Goal: Book appointment/travel/reservation

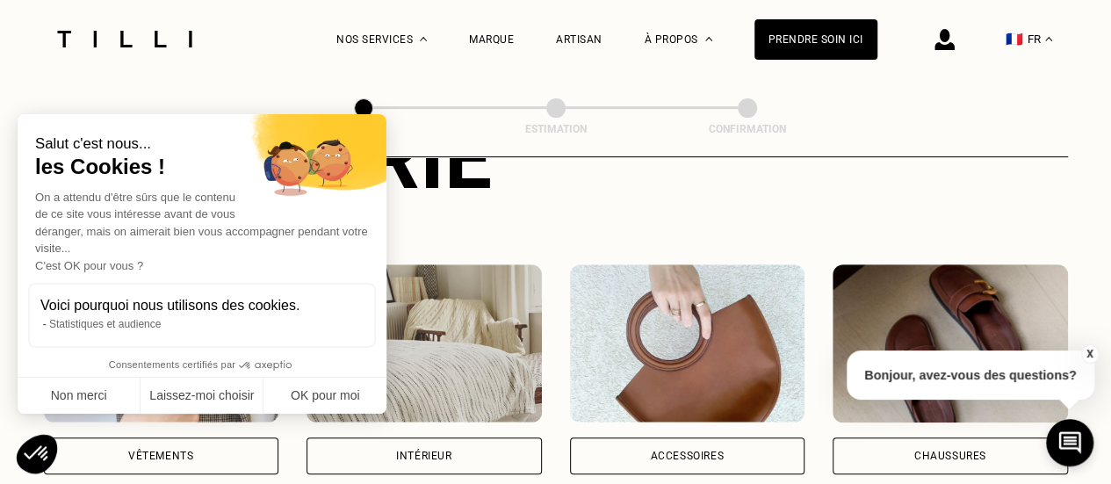
scroll to position [263, 0]
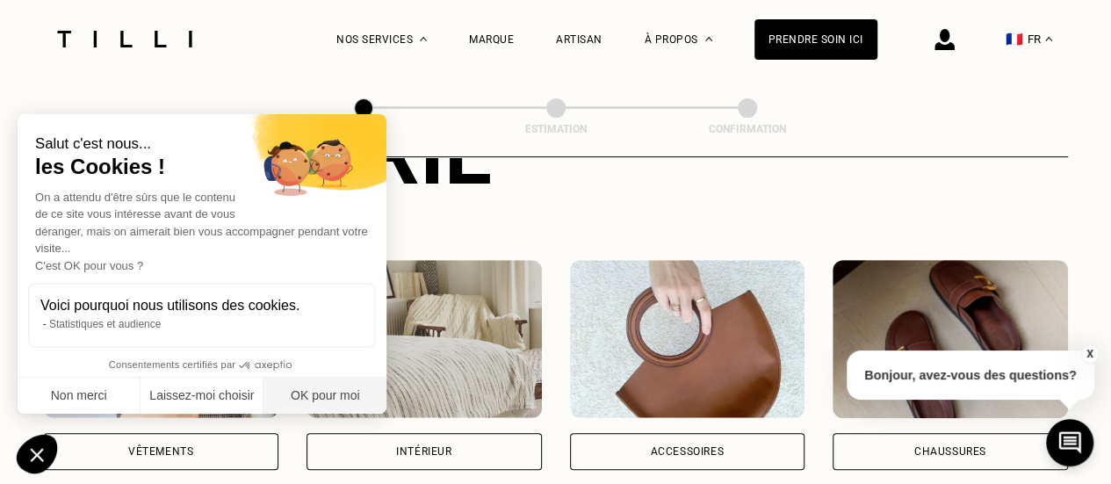
drag, startPoint x: 351, startPoint y: 394, endPoint x: 444, endPoint y: 363, distance: 98.3
click at [349, 394] on button "OK pour moi" at bounding box center [324, 396] width 123 height 37
checkbox input "true"
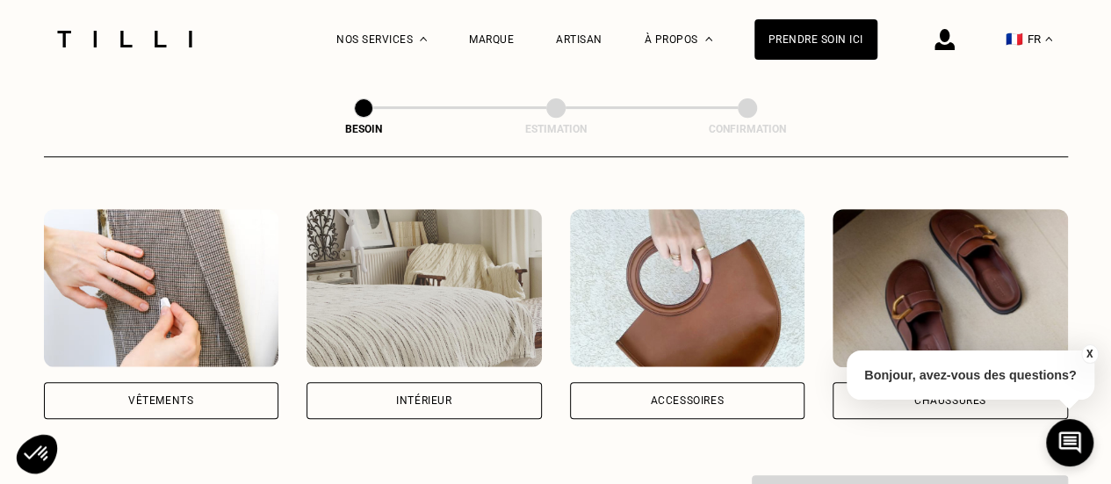
scroll to position [351, 0]
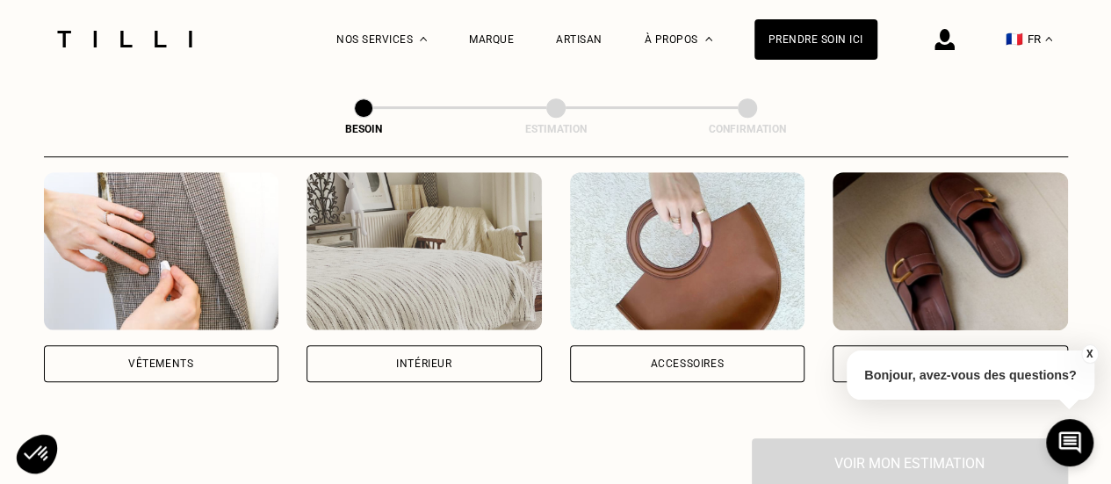
click at [169, 356] on div "Vêtements" at bounding box center [161, 363] width 235 height 37
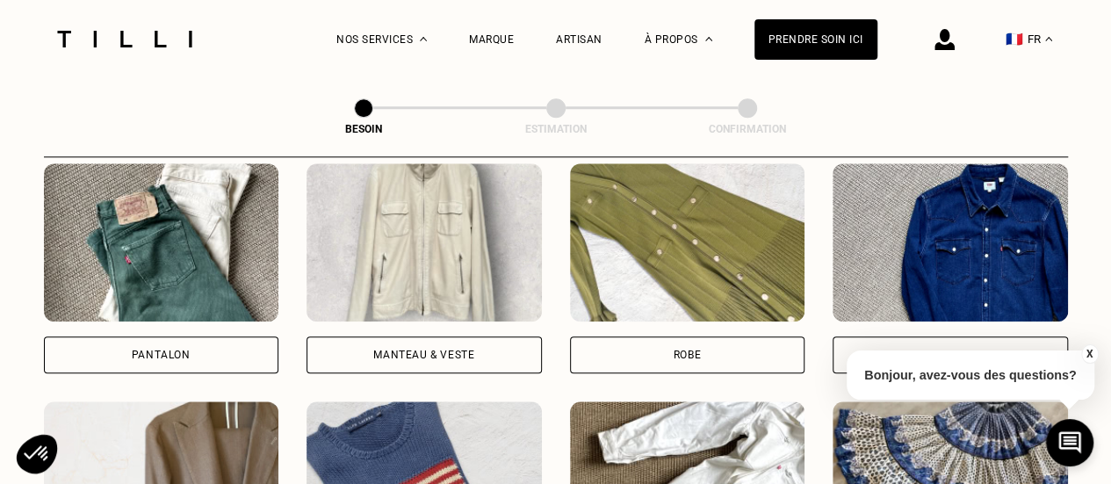
scroll to position [838, 0]
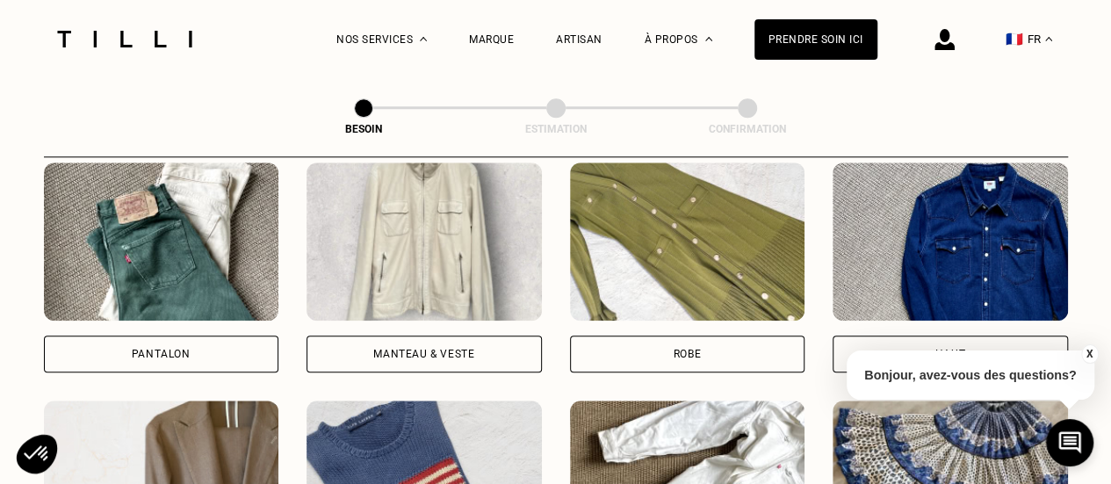
click at [172, 349] on div "Pantalon" at bounding box center [161, 354] width 59 height 11
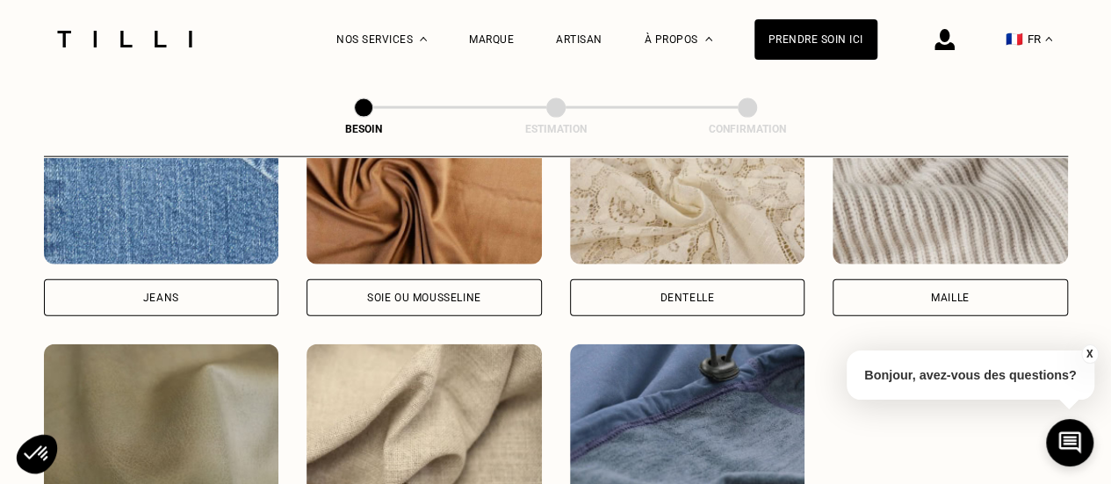
scroll to position [1967, 0]
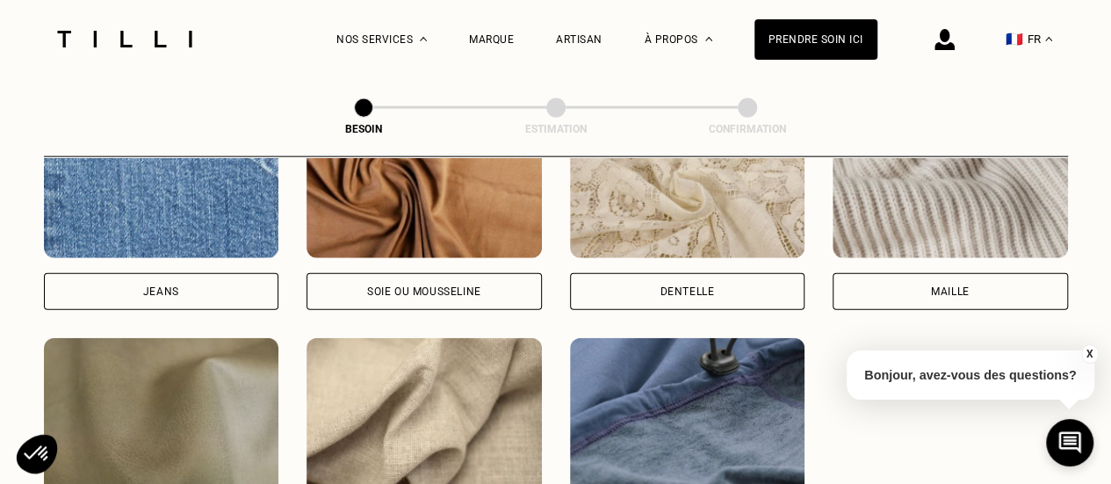
click at [198, 273] on div "Jeans" at bounding box center [161, 291] width 235 height 37
select select "FR"
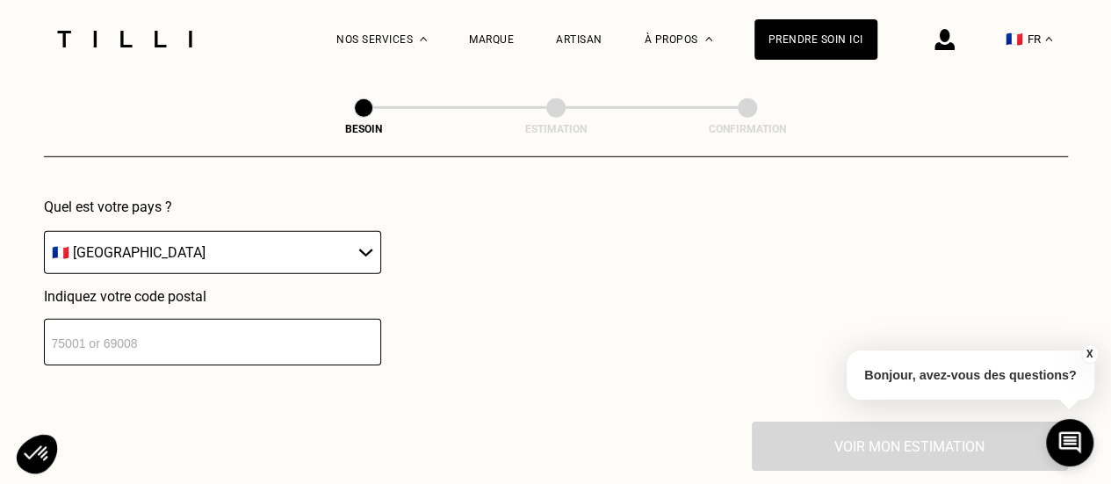
scroll to position [2622, 0]
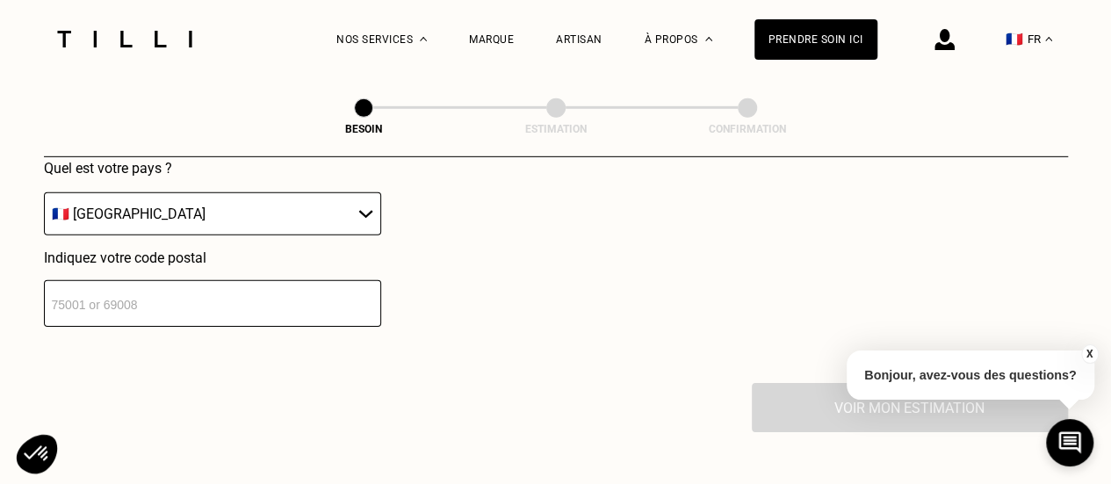
click at [306, 296] on input "number" at bounding box center [212, 303] width 337 height 47
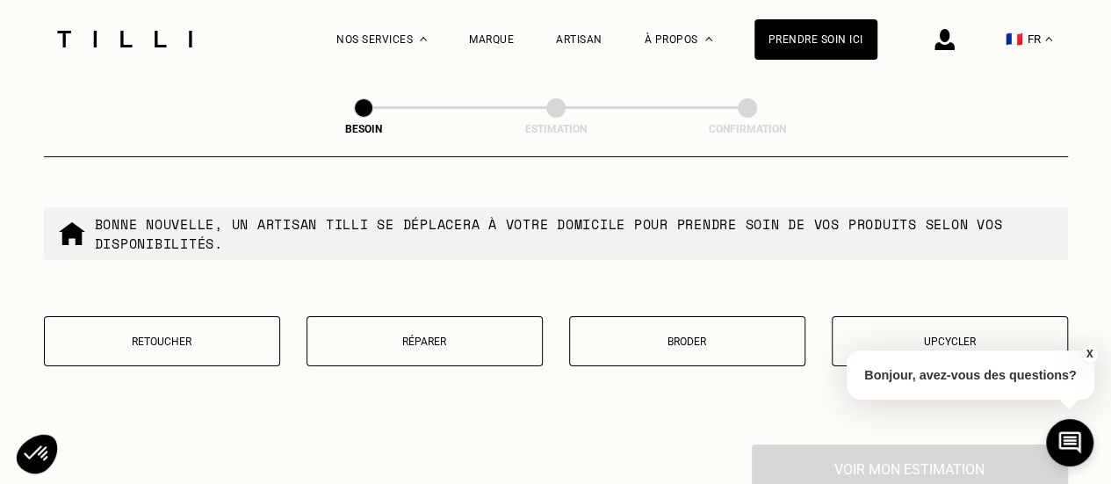
scroll to position [3057, 0]
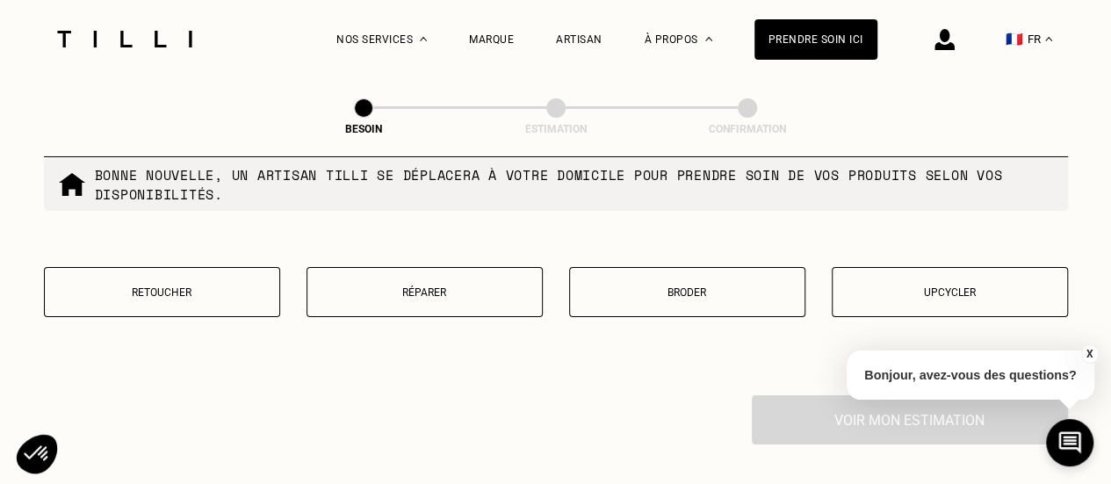
type input "92150"
click at [461, 286] on p "Réparer" at bounding box center [424, 292] width 217 height 12
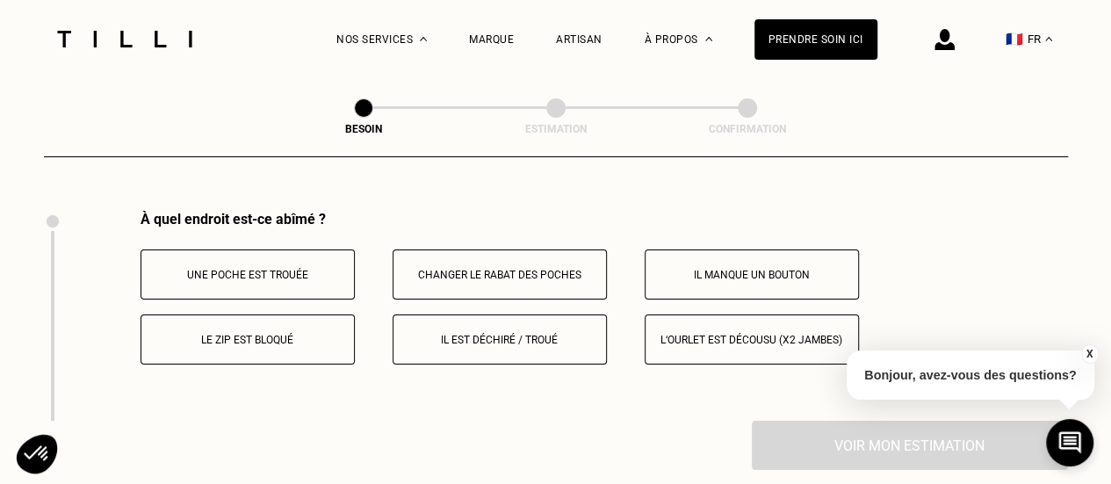
scroll to position [3245, 0]
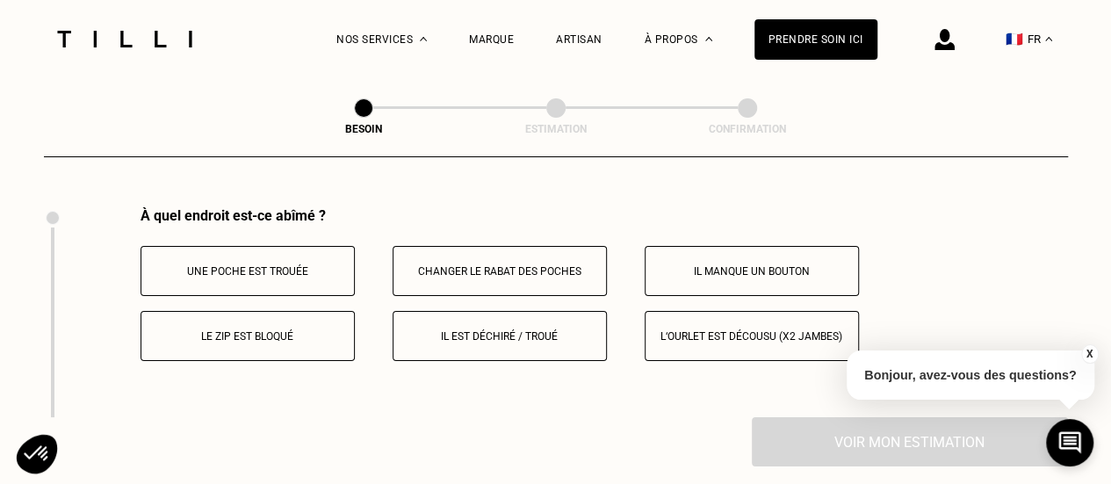
click at [314, 265] on p "Une poche est trouée" at bounding box center [247, 271] width 195 height 12
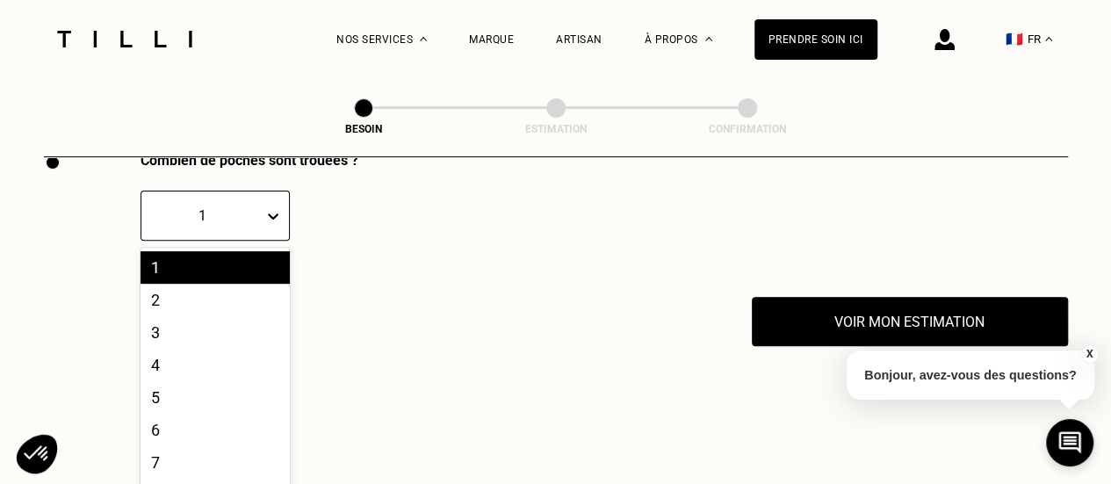
click at [263, 241] on div "10 results available. Use Up and Down to choose options, press Enter to select …" at bounding box center [214, 216] width 149 height 50
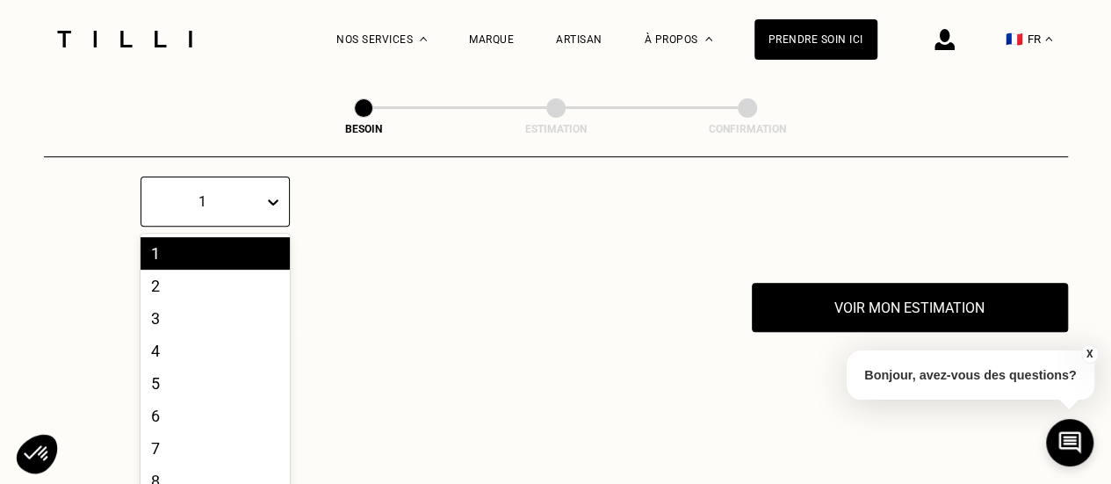
scroll to position [3535, 0]
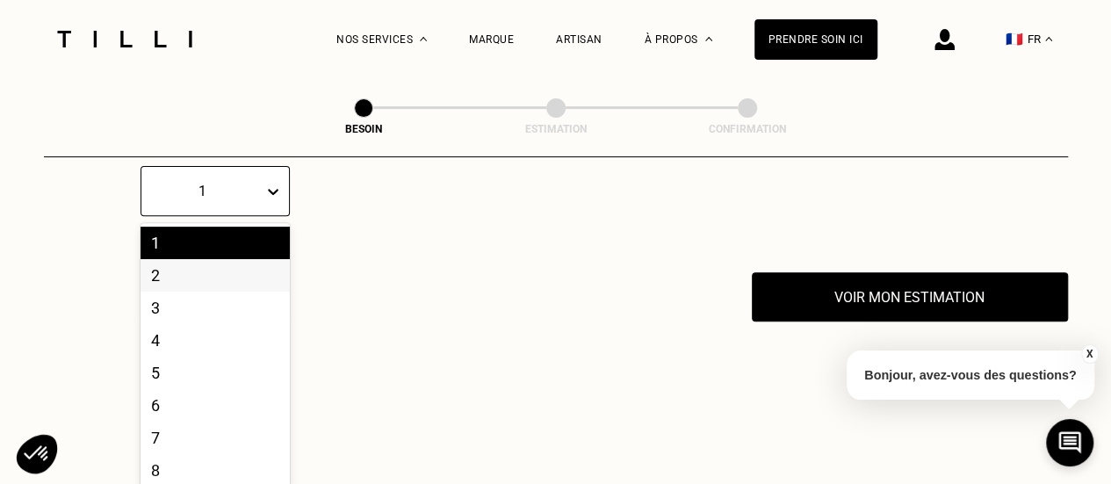
click at [230, 262] on div "2" at bounding box center [214, 275] width 149 height 32
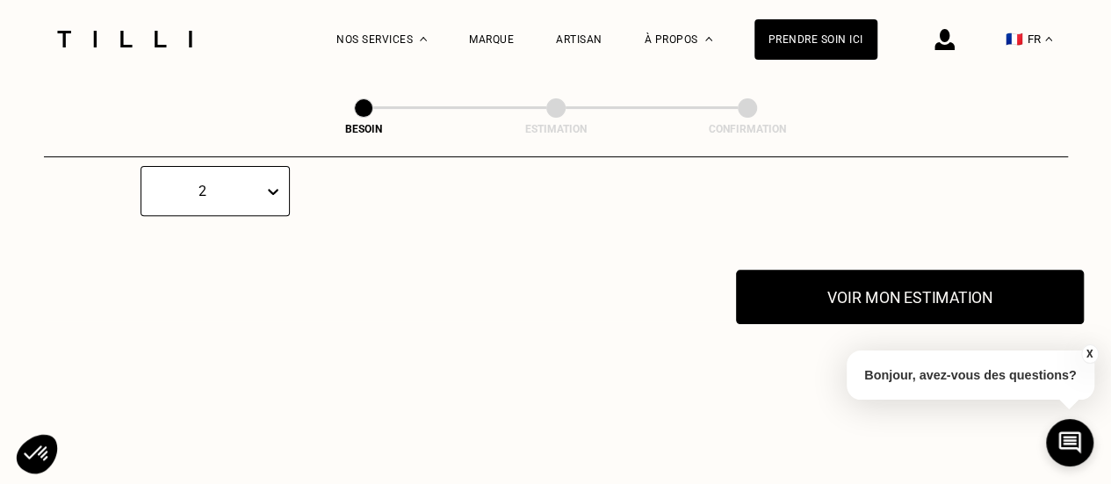
click at [882, 299] on button "Voir mon estimation" at bounding box center [910, 297] width 348 height 54
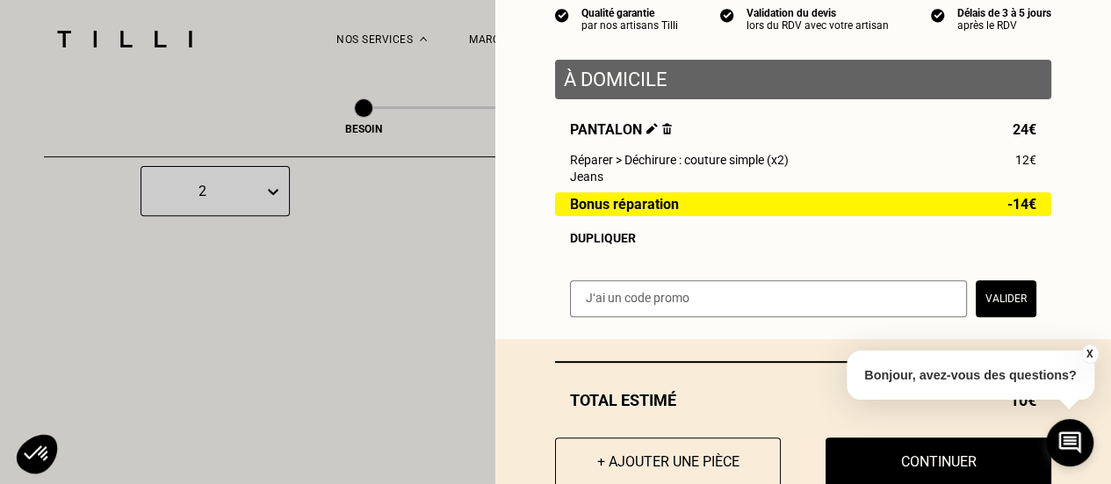
scroll to position [228, 0]
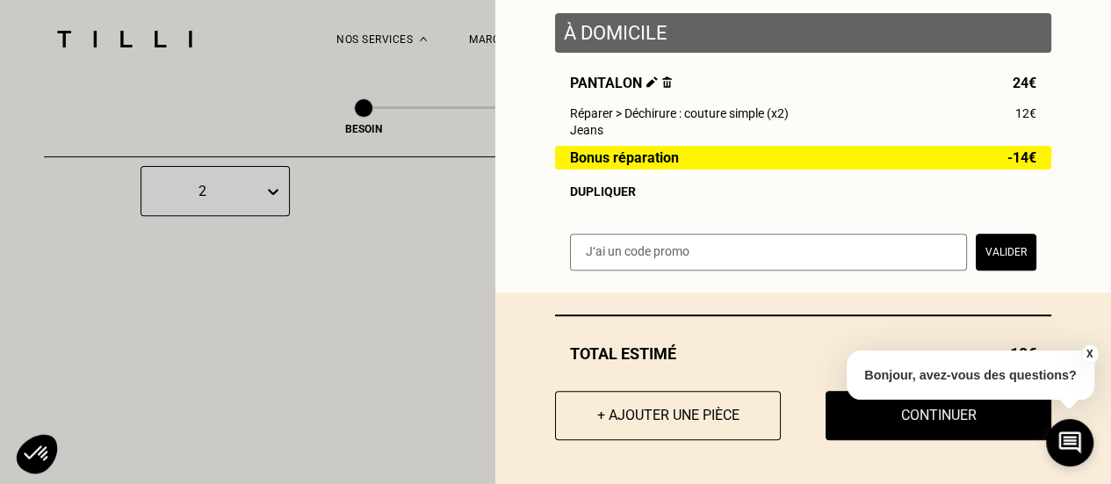
click at [1087, 354] on button "X" at bounding box center [1089, 353] width 18 height 19
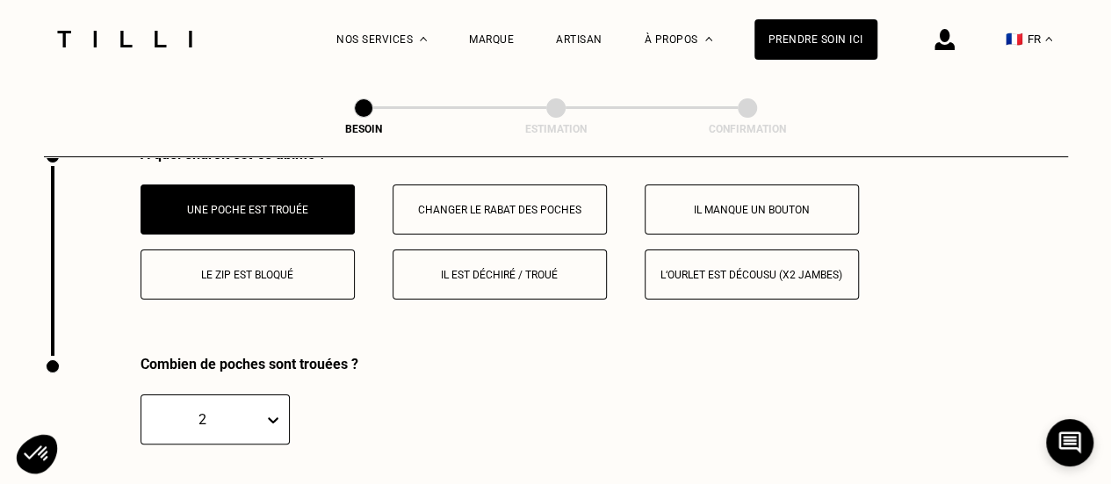
scroll to position [3268, 0]
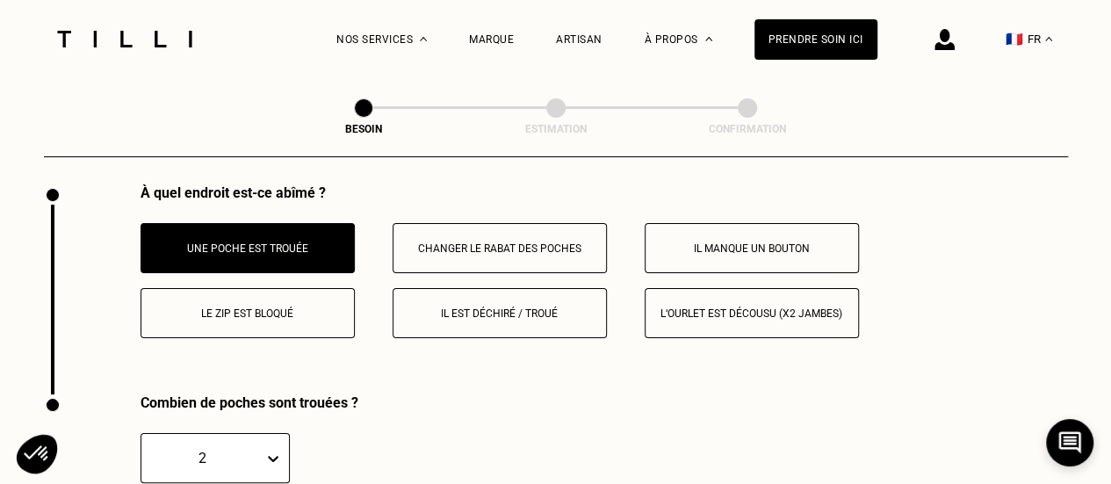
click at [565, 242] on p "Changer le rabat des poches" at bounding box center [499, 248] width 195 height 12
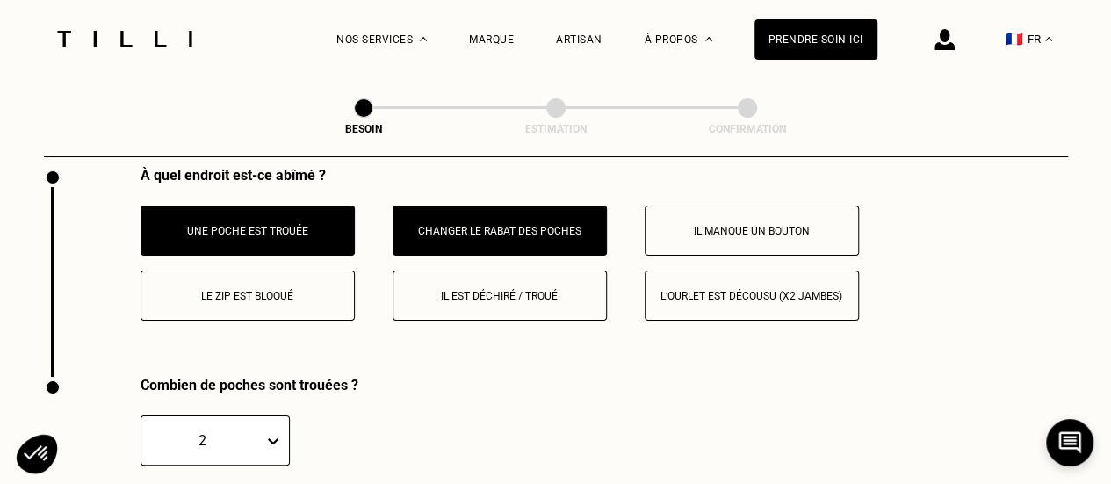
scroll to position [3280, 0]
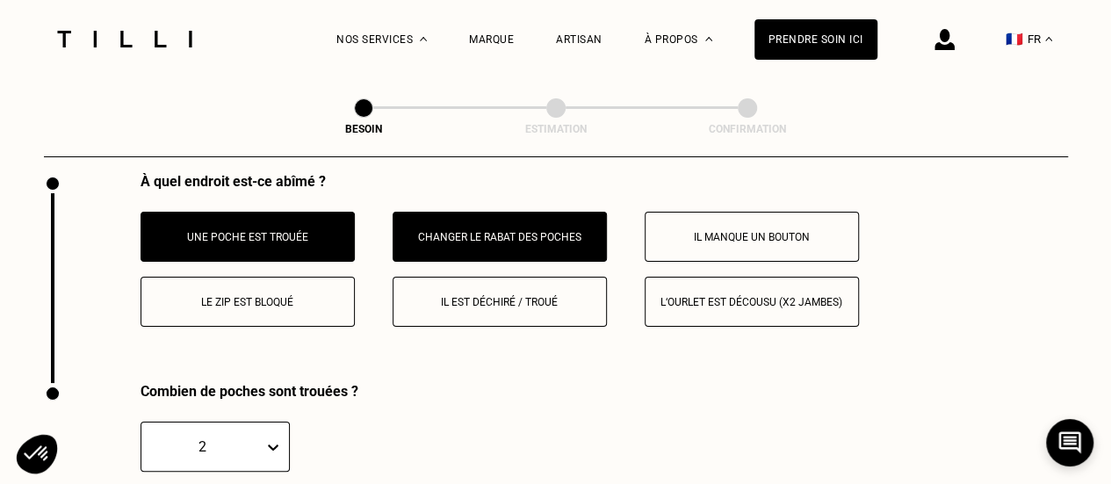
click at [283, 231] on p "Une poche est trouée" at bounding box center [247, 237] width 195 height 12
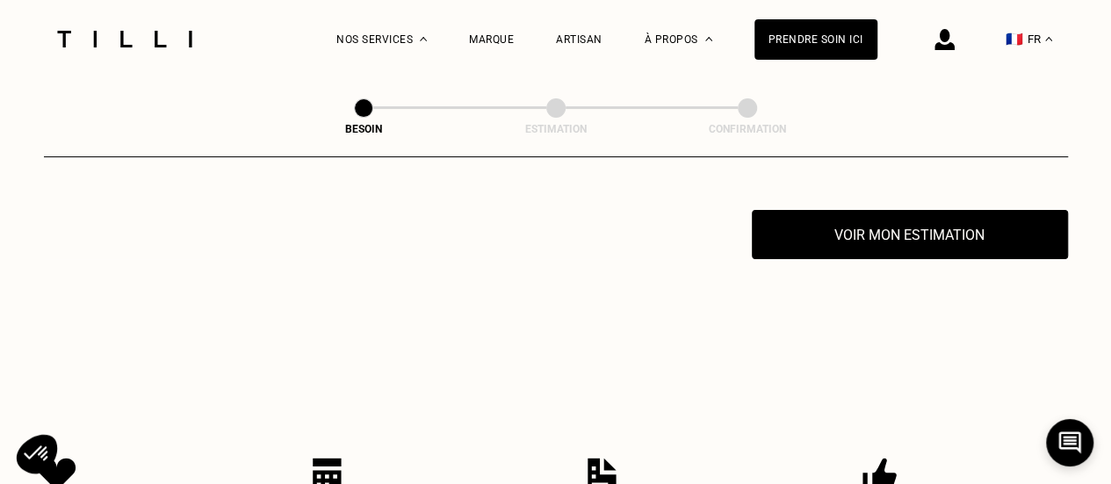
scroll to position [3455, 0]
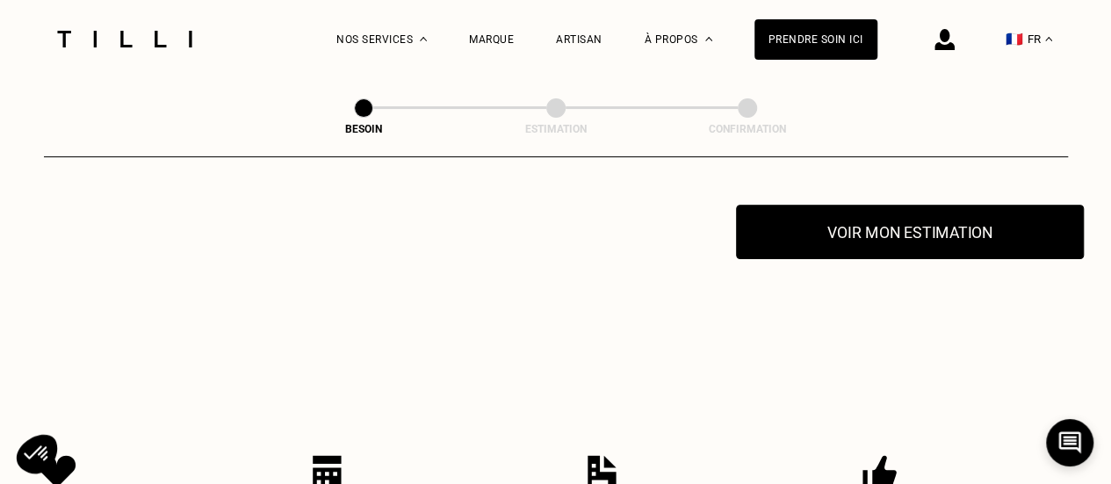
click at [870, 234] on button "Voir mon estimation" at bounding box center [910, 232] width 348 height 54
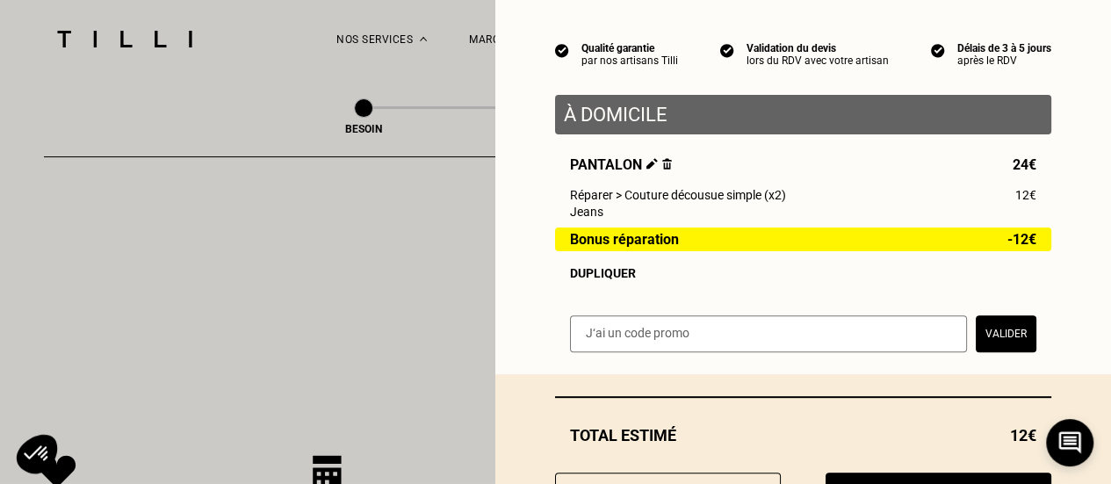
scroll to position [228, 0]
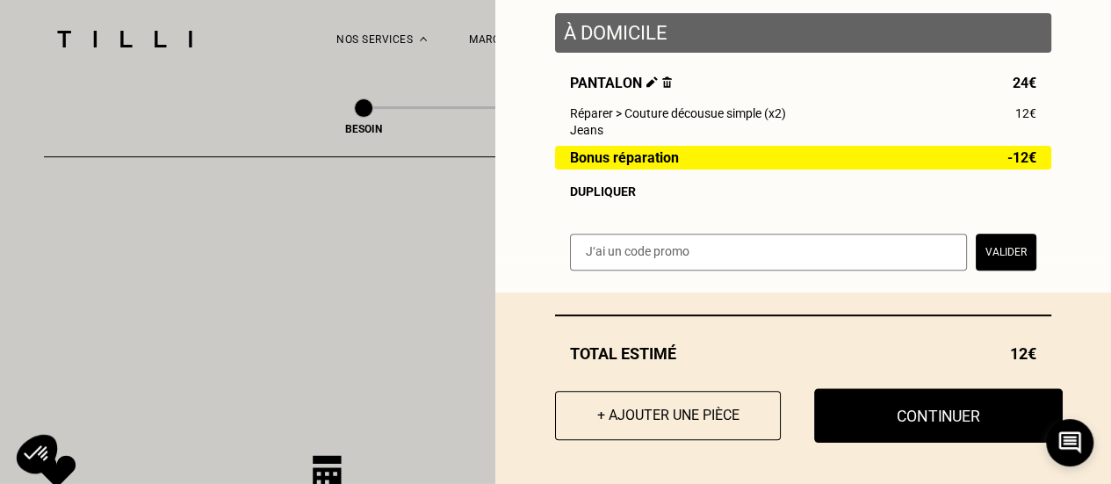
click at [847, 410] on button "Continuer" at bounding box center [938, 415] width 248 height 54
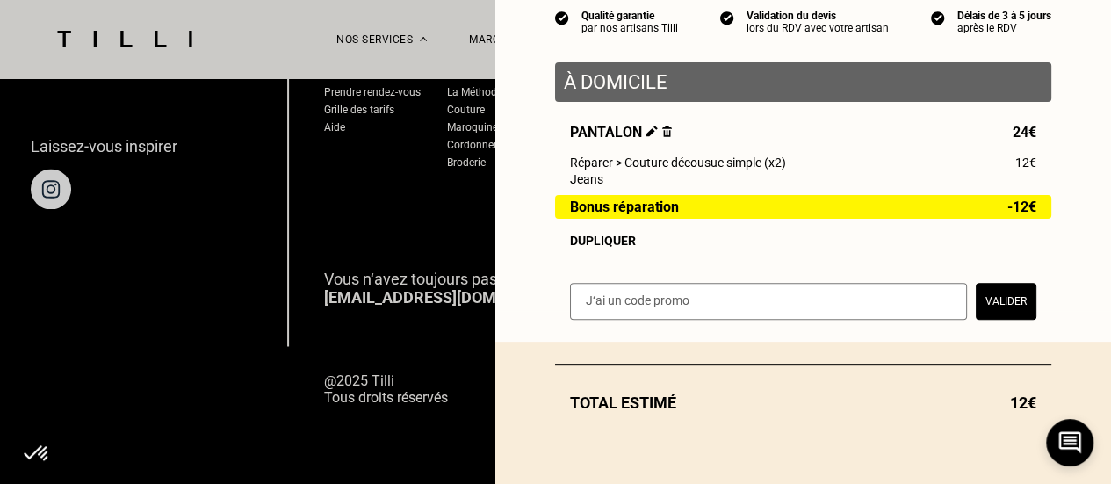
scroll to position [179, 0]
select select "FR"
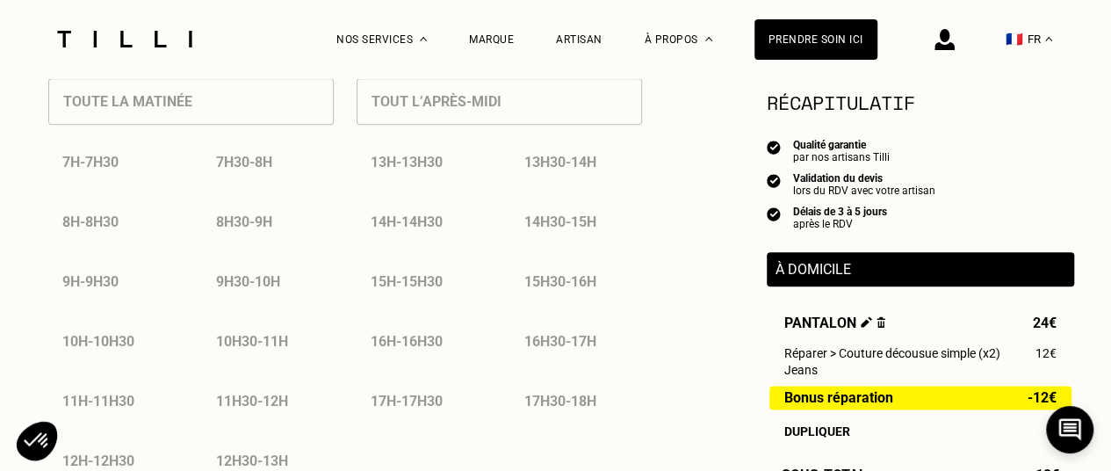
scroll to position [527, 0]
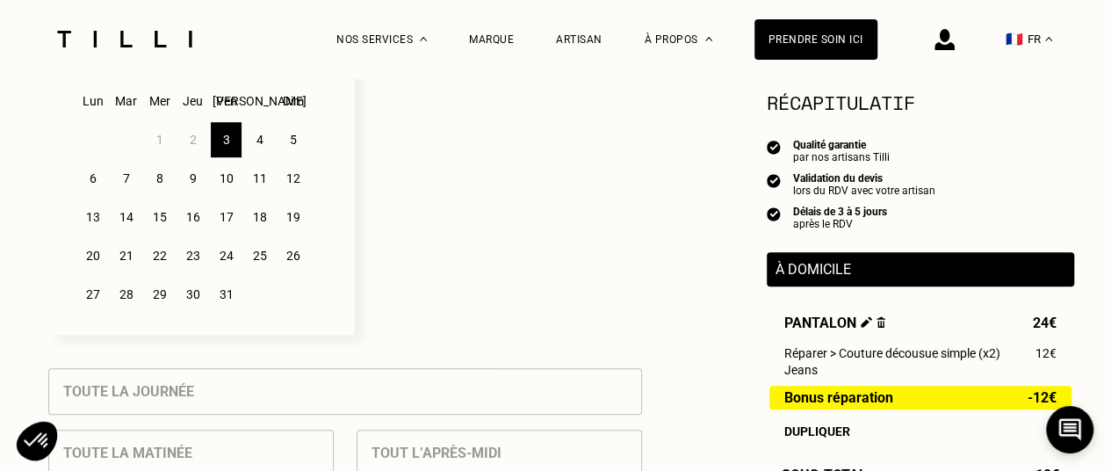
click at [257, 141] on div "4" at bounding box center [259, 139] width 31 height 35
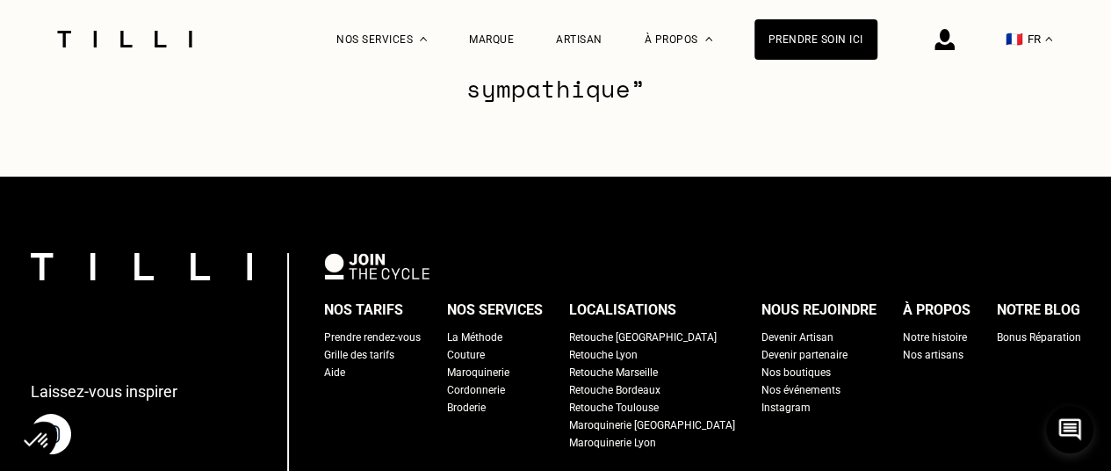
scroll to position [2810, 0]
